Goal: Transaction & Acquisition: Purchase product/service

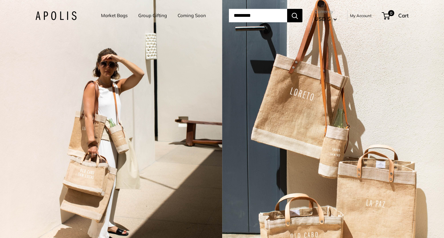
click at [372, 16] on link "My Account" at bounding box center [361, 15] width 22 height 7
click at [110, 17] on link "Market Bags" at bounding box center [114, 15] width 27 height 9
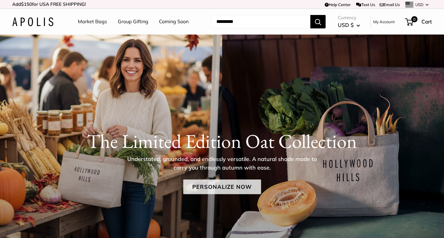
click at [224, 186] on link "Personalize Now" at bounding box center [222, 187] width 78 height 15
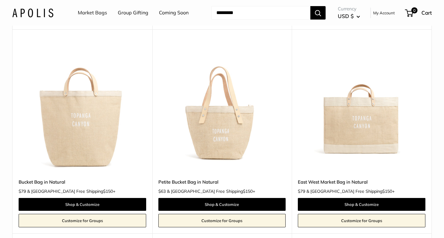
scroll to position [945, 0]
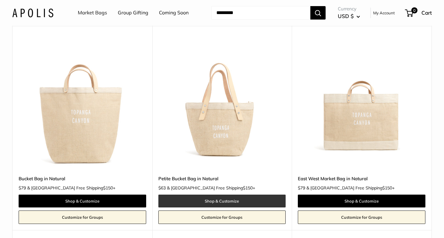
click at [226, 198] on link "Shop & Customize" at bounding box center [222, 201] width 128 height 13
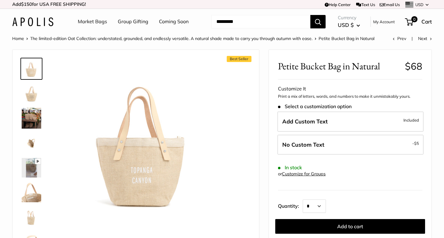
click at [33, 93] on img at bounding box center [32, 93] width 20 height 20
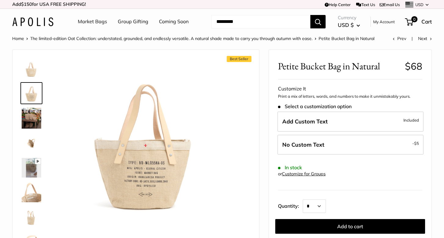
click at [34, 115] on img at bounding box center [32, 118] width 20 height 21
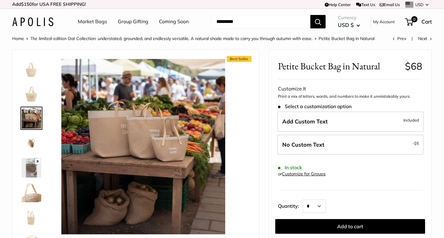
click at [30, 142] on img at bounding box center [32, 143] width 20 height 20
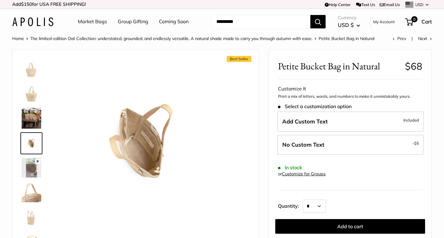
click at [31, 188] on img at bounding box center [32, 192] width 20 height 20
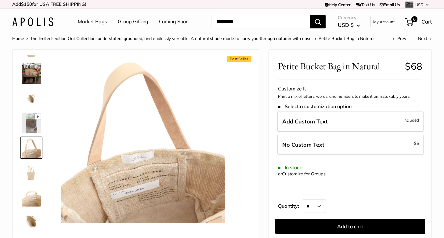
click at [32, 216] on img at bounding box center [32, 221] width 20 height 20
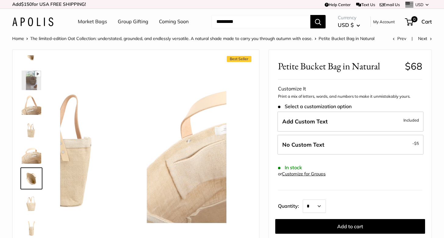
scroll to position [89, 0]
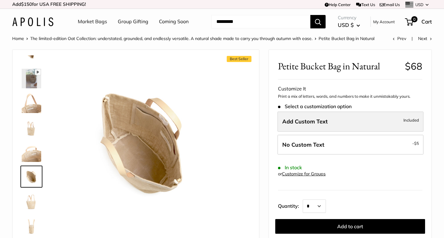
click at [389, 122] on label "Add Custom Text Included" at bounding box center [351, 121] width 146 height 20
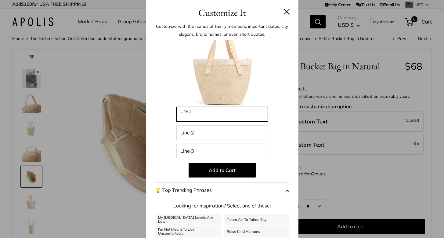
click at [239, 118] on input "Line 1" at bounding box center [223, 114] width 92 height 15
type input "*********"
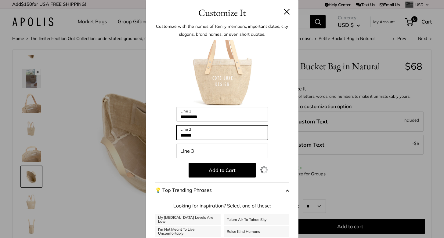
type input "******"
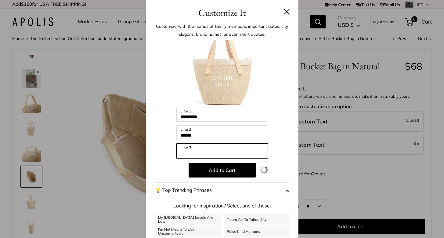
click at [207, 149] on input "Line 3" at bounding box center [223, 151] width 92 height 15
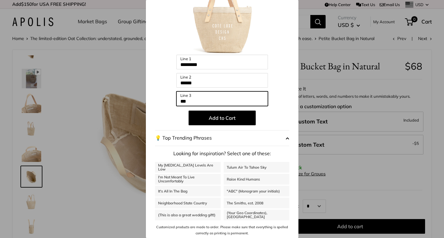
scroll to position [52, 0]
type input "***"
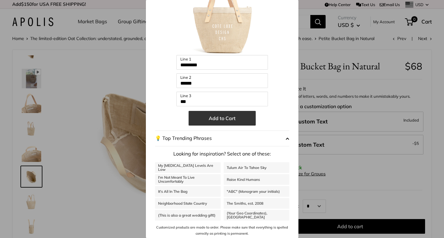
click at [215, 120] on button "Add to Cart" at bounding box center [222, 118] width 67 height 15
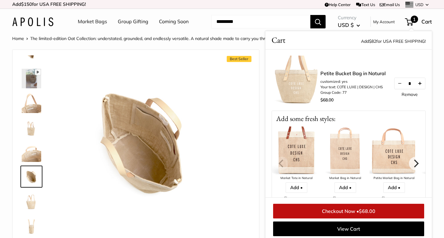
click at [421, 78] on button "Increase quantity by 1" at bounding box center [420, 83] width 10 height 11
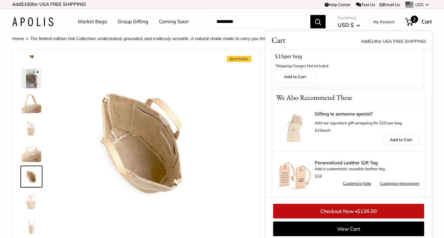
scroll to position [187, 0]
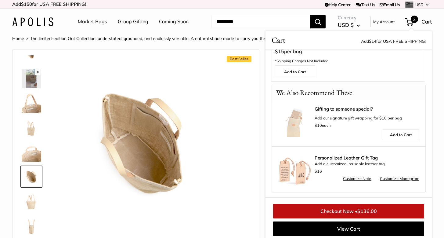
click at [344, 209] on link "Checkout Now • $136.00" at bounding box center [348, 211] width 151 height 15
